Goal: Task Accomplishment & Management: Manage account settings

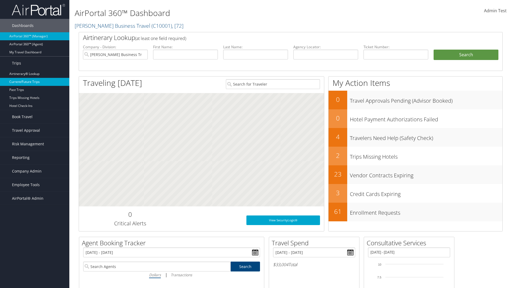
click at [35, 82] on link "Current/Future Trips" at bounding box center [34, 82] width 69 height 8
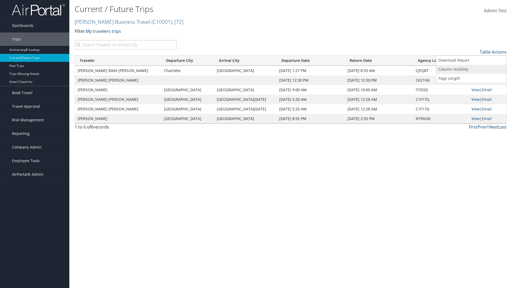
click at [471, 69] on link "Column Visibility" at bounding box center [471, 69] width 70 height 9
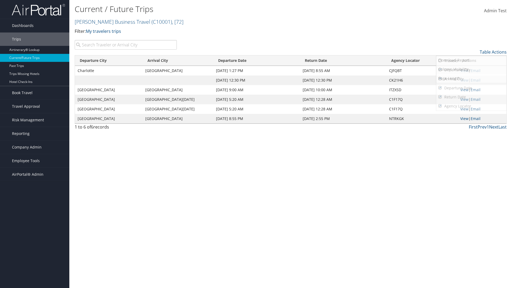
click at [471, 70] on link "Departure City" at bounding box center [471, 69] width 70 height 9
click at [471, 79] on link "Arrival City" at bounding box center [471, 78] width 70 height 9
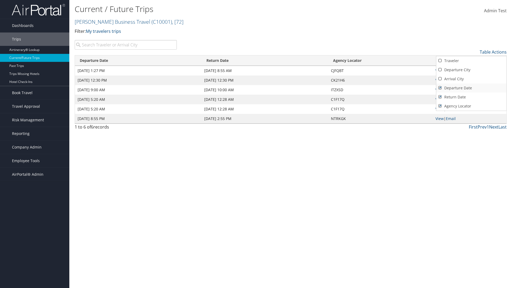
click at [471, 88] on link "Departure Date" at bounding box center [471, 87] width 70 height 9
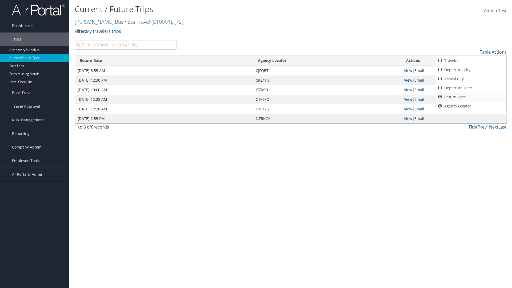
click at [471, 97] on link "Return Date" at bounding box center [471, 97] width 70 height 9
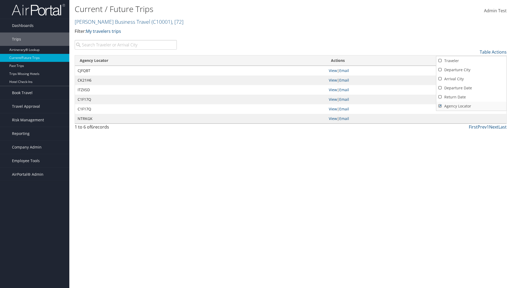
click at [471, 106] on link "Agency Locator" at bounding box center [471, 106] width 70 height 9
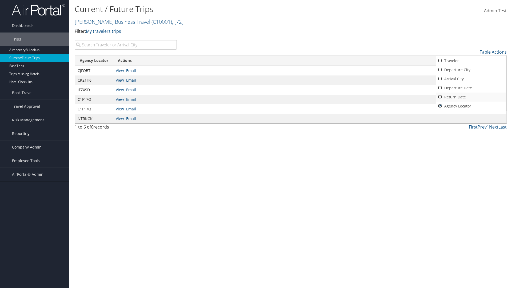
click at [471, 97] on link "Return Date" at bounding box center [471, 97] width 70 height 9
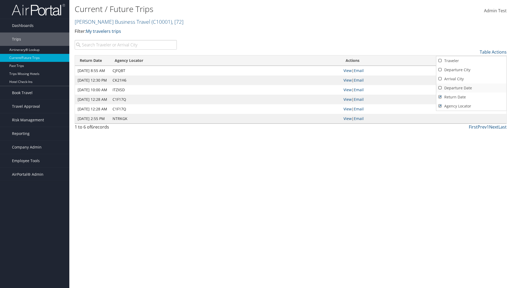
click at [471, 88] on link "Departure Date" at bounding box center [471, 87] width 70 height 9
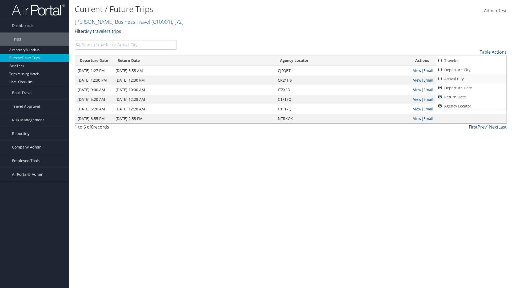
click at [471, 79] on link "Arrival City" at bounding box center [471, 78] width 70 height 9
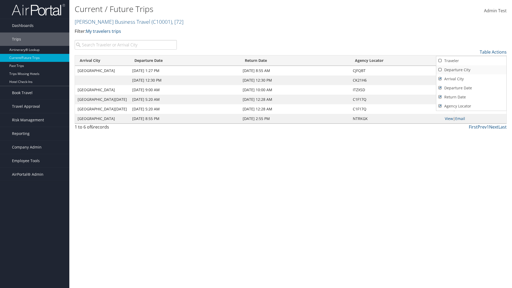
click at [471, 70] on link "Departure City" at bounding box center [471, 69] width 70 height 9
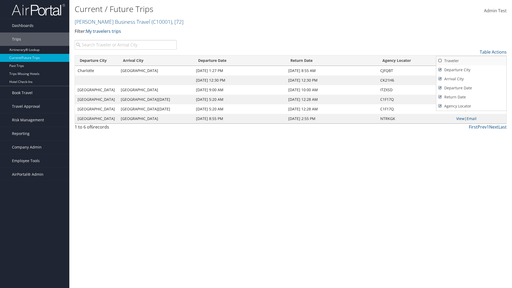
click at [471, 61] on link "Traveler" at bounding box center [471, 60] width 70 height 9
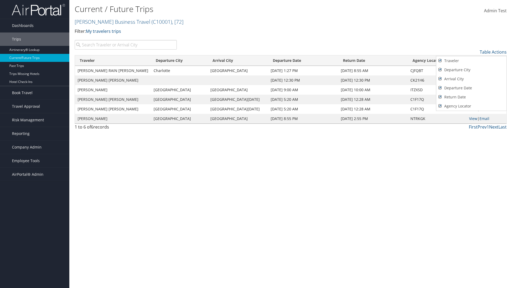
click at [256, 144] on div at bounding box center [256, 144] width 512 height 288
click at [493, 52] on link "Table Actions" at bounding box center [493, 52] width 27 height 6
click at [471, 78] on link "Page Length" at bounding box center [471, 78] width 70 height 9
